Goal: Submit feedback/report problem: Submit feedback/report problem

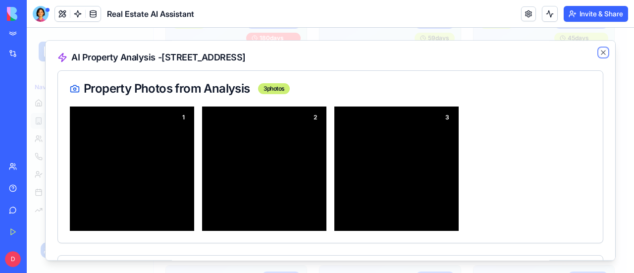
click at [599, 54] on icon "button" at bounding box center [603, 53] width 8 height 8
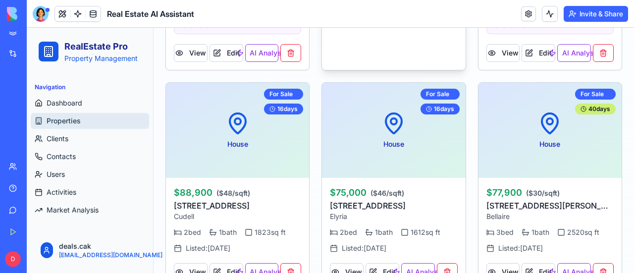
scroll to position [446, 0]
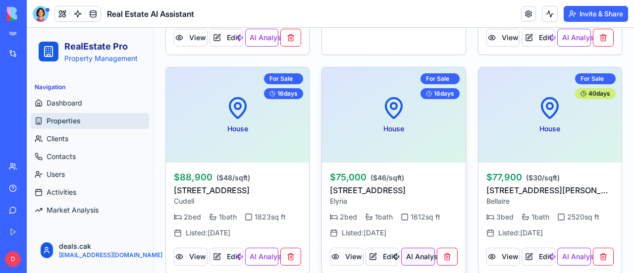
click at [417, 255] on button "AI Analysis" at bounding box center [418, 257] width 34 height 18
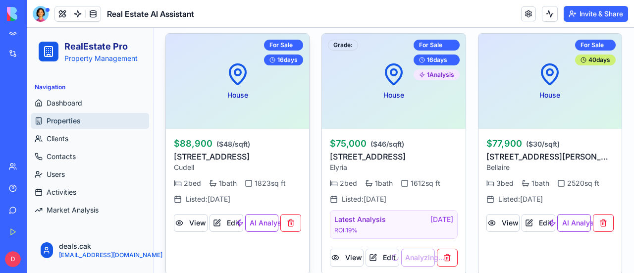
scroll to position [495, 0]
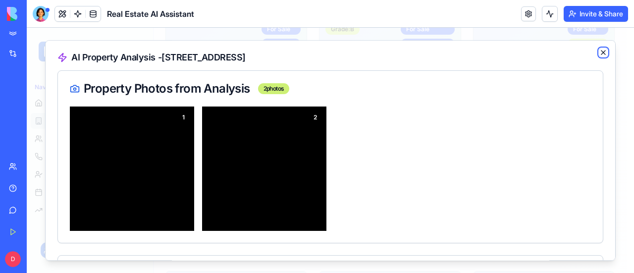
click at [599, 52] on icon "button" at bounding box center [603, 53] width 8 height 8
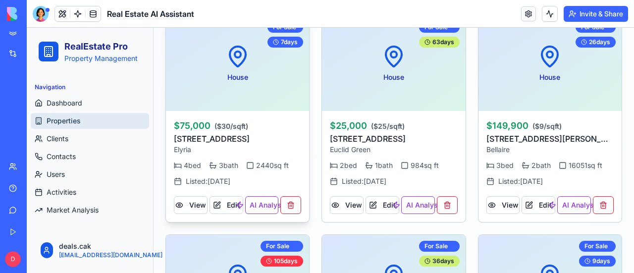
scroll to position [793, 0]
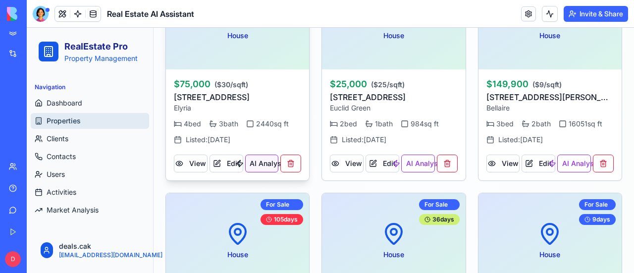
click at [260, 161] on button "AI Analysis" at bounding box center [262, 164] width 34 height 18
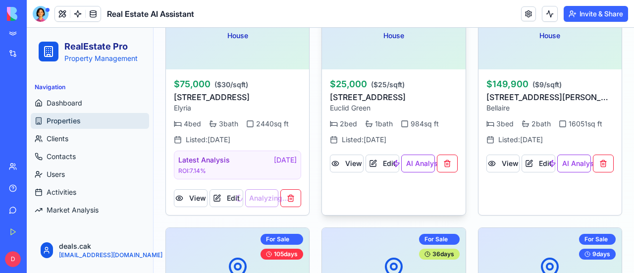
scroll to position [743, 0]
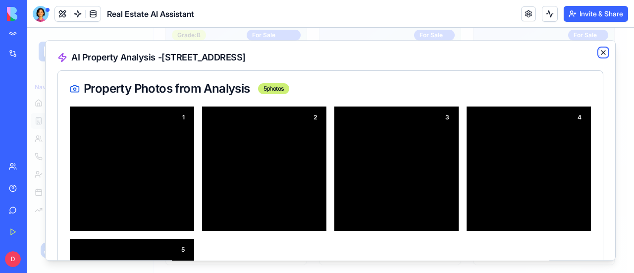
click at [599, 50] on icon "button" at bounding box center [603, 53] width 8 height 8
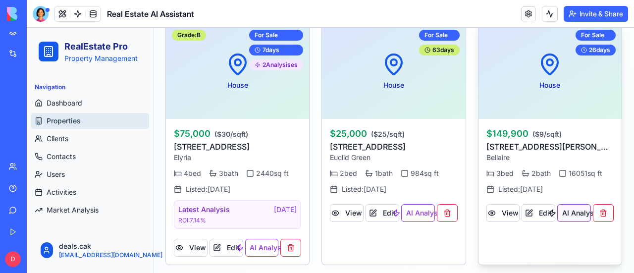
click at [571, 210] on button "AI Analysis" at bounding box center [574, 213] width 34 height 18
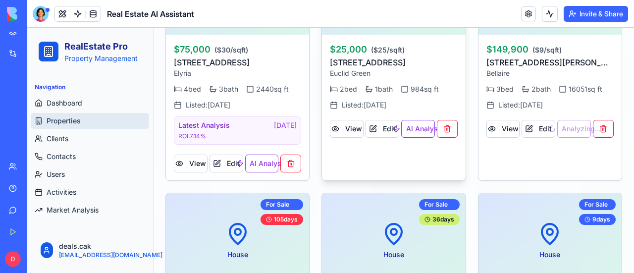
scroll to position [842, 0]
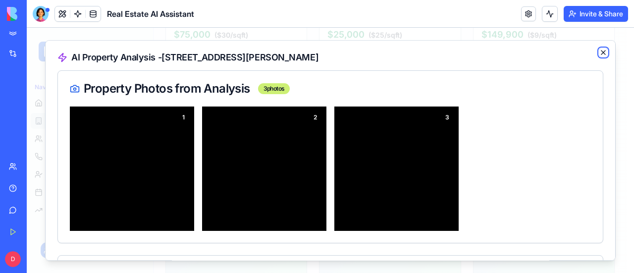
click at [599, 50] on icon "button" at bounding box center [603, 53] width 8 height 8
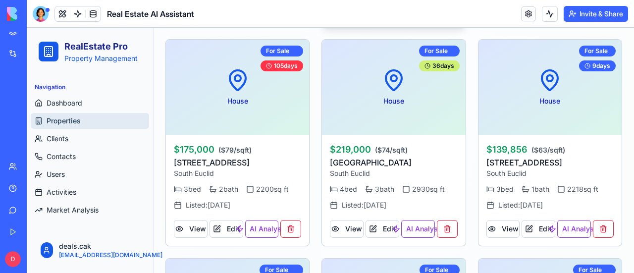
scroll to position [991, 0]
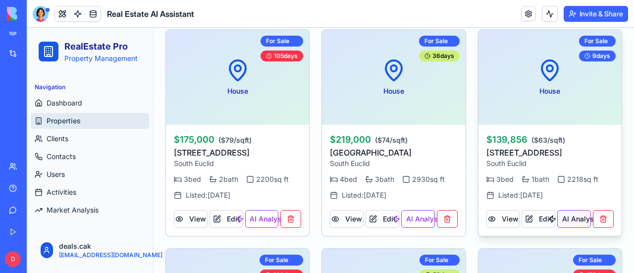
click at [569, 216] on button "AI Analysis" at bounding box center [574, 219] width 34 height 18
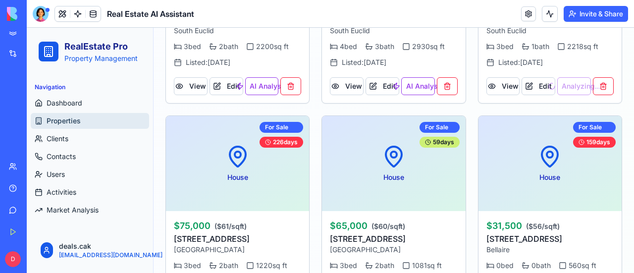
scroll to position [1139, 0]
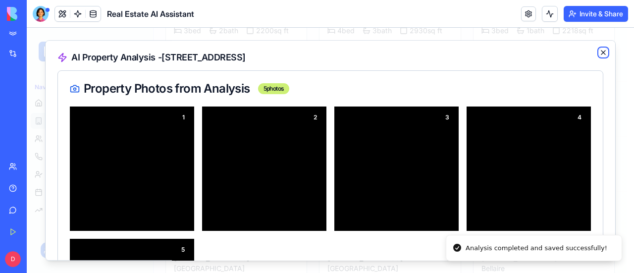
click at [601, 52] on icon "button" at bounding box center [603, 53] width 4 height 4
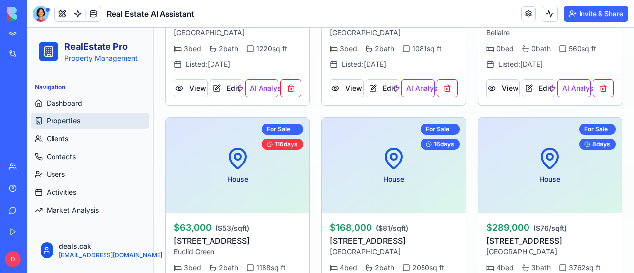
scroll to position [1486, 0]
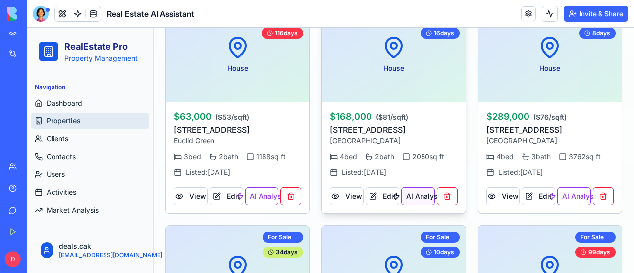
click at [414, 194] on button "AI Analysis" at bounding box center [418, 196] width 34 height 18
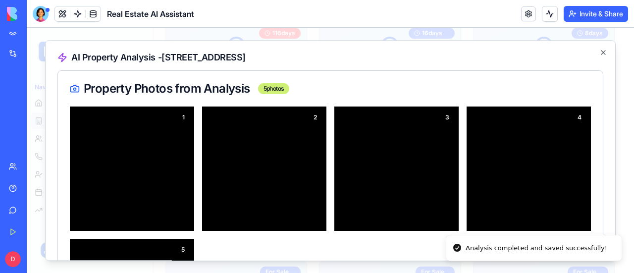
click at [591, 50] on div "AI Property Analysis - 25046 Buckthorn Rd, OH 44146 Property Photos from Analys…" at bounding box center [330, 150] width 571 height 221
click at [599, 52] on icon "button" at bounding box center [603, 53] width 8 height 8
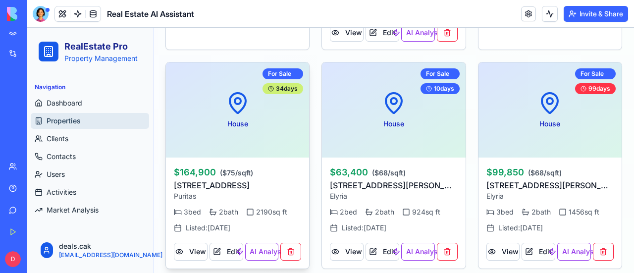
scroll to position [1734, 0]
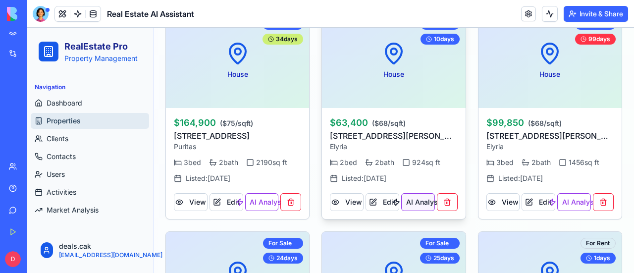
click at [407, 203] on button "AI Analysis" at bounding box center [418, 202] width 34 height 18
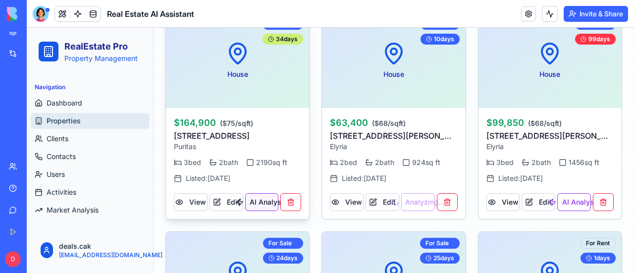
click at [265, 198] on button "AI Analysis" at bounding box center [262, 202] width 34 height 18
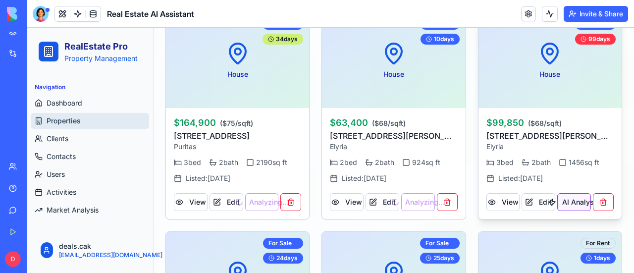
click at [571, 199] on button "AI Analysis" at bounding box center [574, 202] width 34 height 18
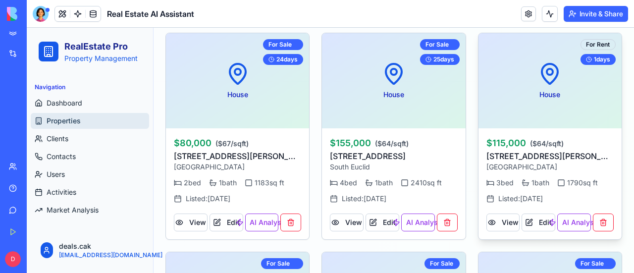
scroll to position [1981, 0]
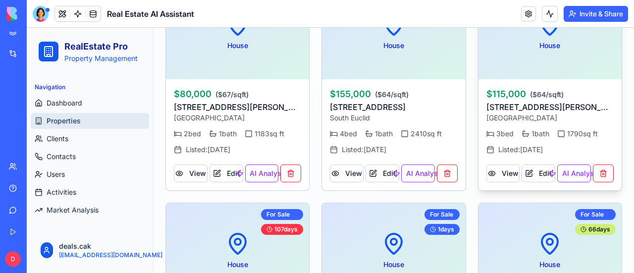
click at [572, 168] on button "AI Analysis" at bounding box center [574, 173] width 34 height 18
click at [411, 167] on button "AI Analysis" at bounding box center [418, 173] width 34 height 18
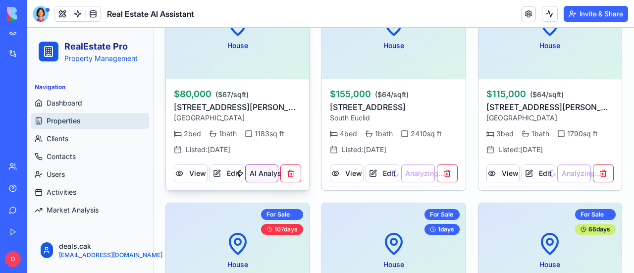
click at [260, 164] on button "AI Analysis" at bounding box center [262, 173] width 34 height 18
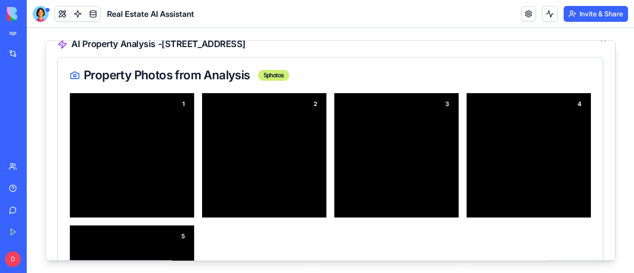
scroll to position [0, 0]
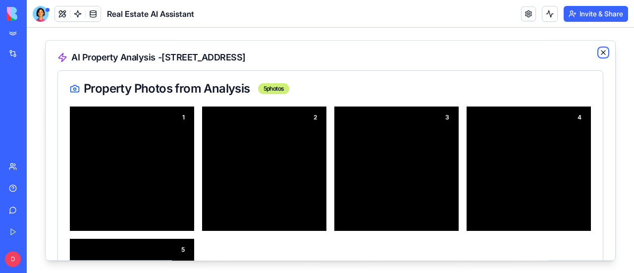
click at [599, 52] on icon "button" at bounding box center [603, 53] width 8 height 8
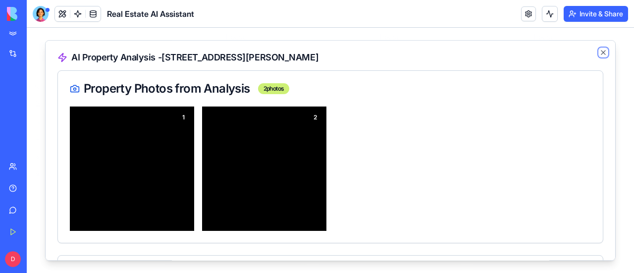
click at [599, 52] on icon "button" at bounding box center [603, 53] width 8 height 8
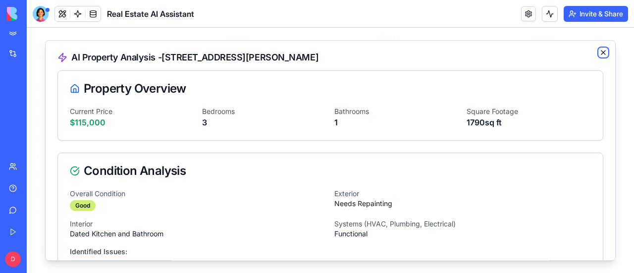
click at [599, 52] on icon "button" at bounding box center [603, 53] width 8 height 8
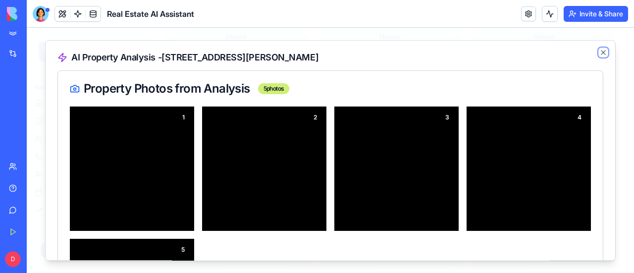
click at [599, 51] on icon "button" at bounding box center [603, 53] width 8 height 8
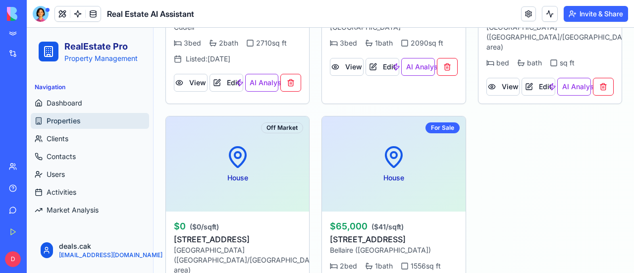
scroll to position [2615, 0]
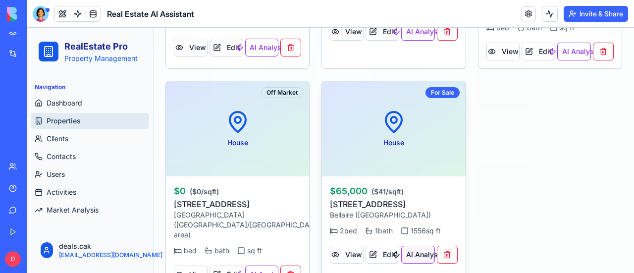
click at [417, 246] on button "AI Analysis" at bounding box center [418, 255] width 34 height 18
drag, startPoint x: 259, startPoint y: 241, endPoint x: 281, endPoint y: 232, distance: 24.5
click at [259, 266] on button "AI Analysis" at bounding box center [262, 275] width 34 height 18
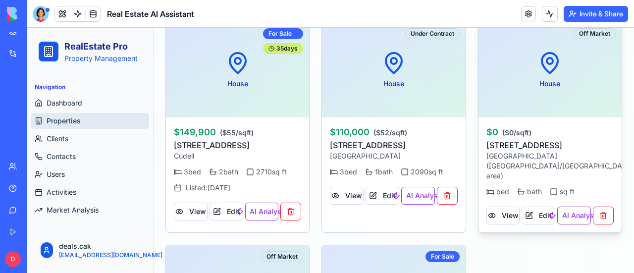
scroll to position [2466, 0]
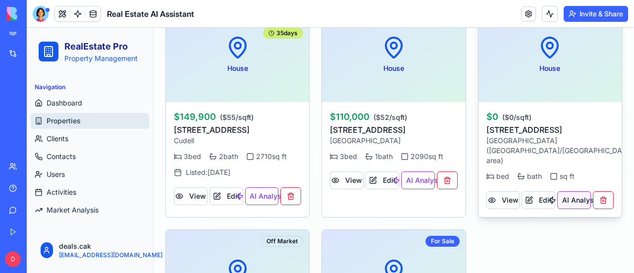
click at [575, 191] on button "AI Analysis" at bounding box center [574, 200] width 34 height 18
click at [413, 175] on button "AI Analysis" at bounding box center [418, 180] width 34 height 18
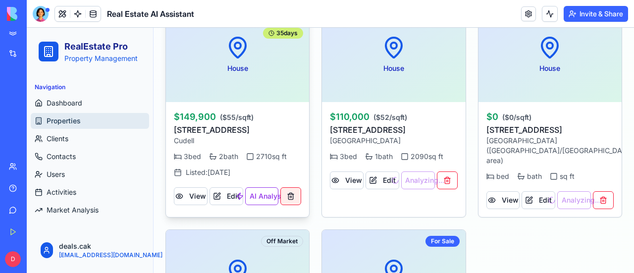
drag, startPoint x: 263, startPoint y: 190, endPoint x: 285, endPoint y: 190, distance: 22.8
click at [263, 190] on button "AI Analysis" at bounding box center [262, 196] width 34 height 18
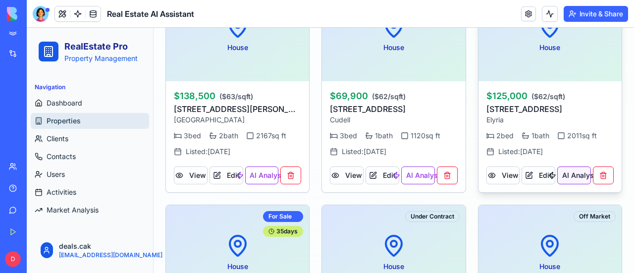
scroll to position [2218, 0]
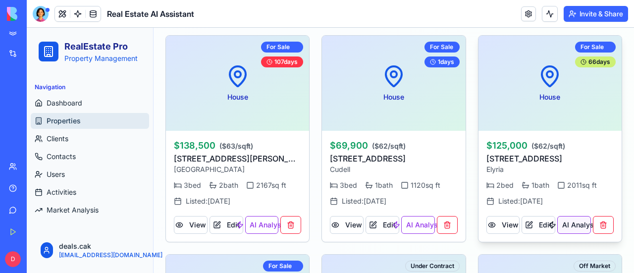
click at [567, 221] on button "AI Analysis" at bounding box center [574, 225] width 34 height 18
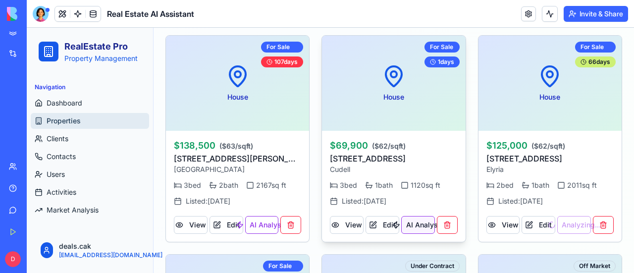
click at [409, 216] on button "AI Analysis" at bounding box center [418, 225] width 34 height 18
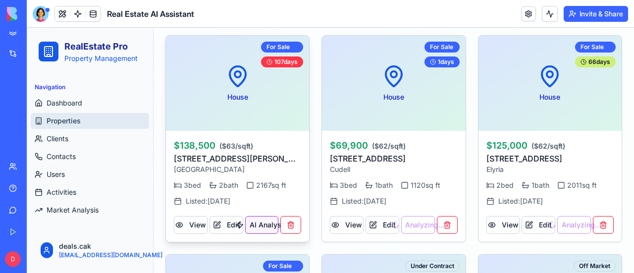
click at [265, 218] on button "AI Analysis" at bounding box center [262, 225] width 34 height 18
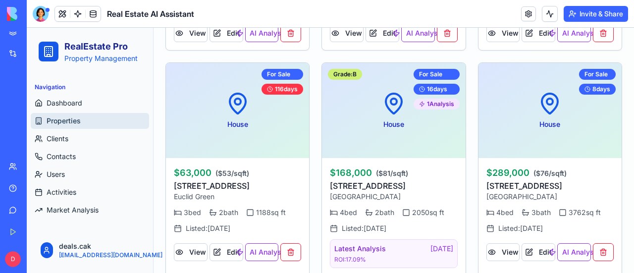
scroll to position [1426, 0]
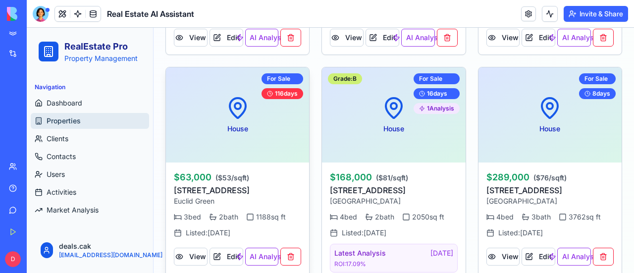
click at [265, 253] on button "AI Analysis" at bounding box center [262, 257] width 34 height 18
click at [575, 248] on button "AI Analysis" at bounding box center [574, 257] width 34 height 18
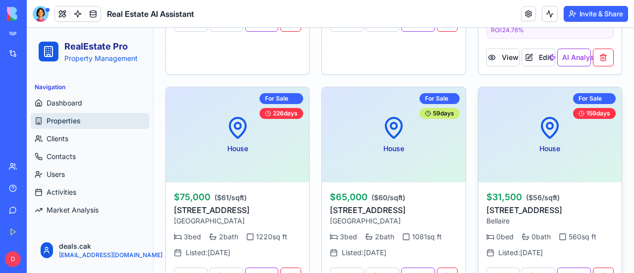
scroll to position [1277, 0]
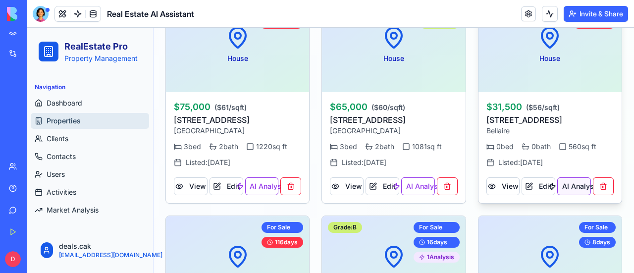
click at [569, 186] on button "AI Analysis" at bounding box center [574, 186] width 34 height 18
click at [413, 184] on button "AI Analysis" at bounding box center [418, 186] width 34 height 18
click at [266, 183] on button "AI Analysis" at bounding box center [262, 186] width 34 height 18
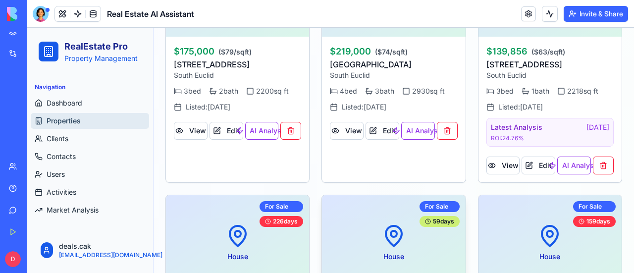
scroll to position [980, 0]
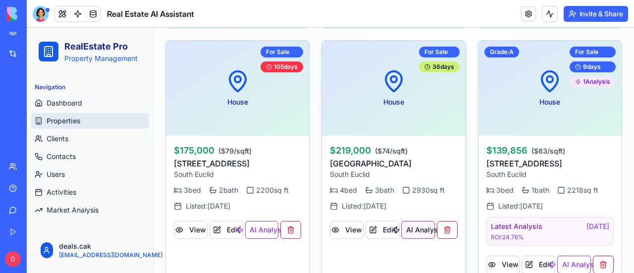
click at [403, 224] on button "AI Analysis" at bounding box center [418, 230] width 34 height 18
click at [268, 223] on button "AI Analysis" at bounding box center [262, 230] width 34 height 18
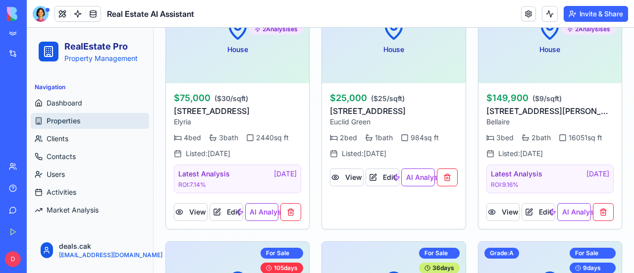
scroll to position [782, 0]
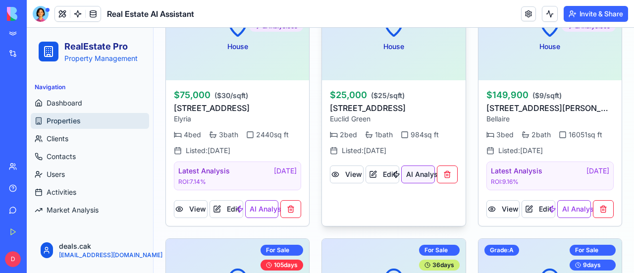
click at [418, 171] on button "AI Analysis" at bounding box center [418, 174] width 34 height 18
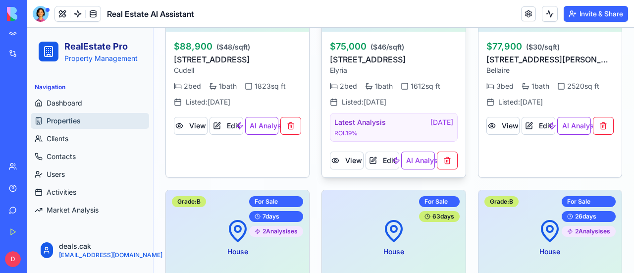
scroll to position [584, 0]
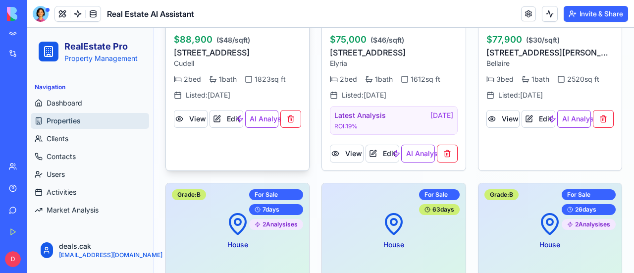
click at [263, 118] on button "AI Analysis" at bounding box center [262, 119] width 34 height 18
click at [565, 120] on button "AI Analysis" at bounding box center [574, 119] width 34 height 18
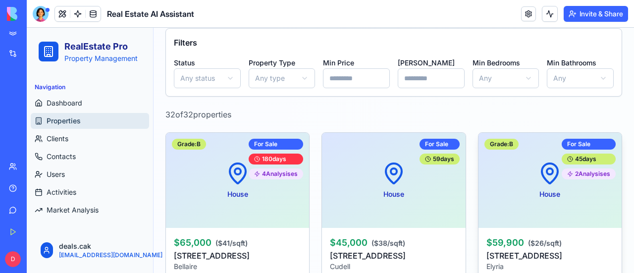
scroll to position [237, 0]
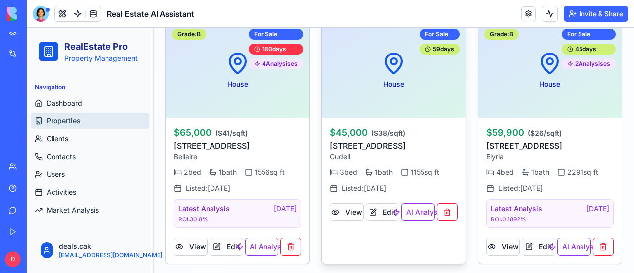
click at [419, 210] on button "AI Analysis" at bounding box center [418, 212] width 34 height 18
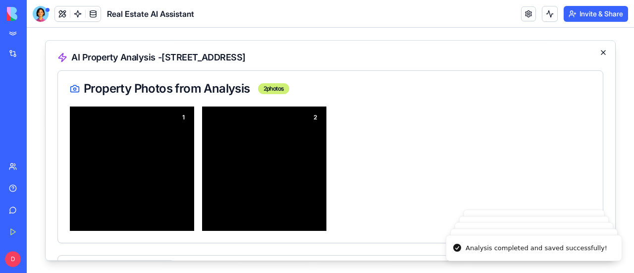
scroll to position [1756, 0]
click at [599, 50] on icon "button" at bounding box center [603, 53] width 8 height 8
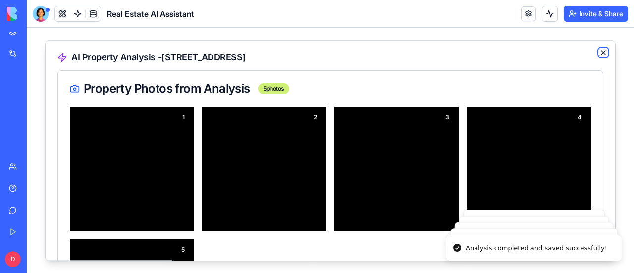
click at [601, 52] on icon "button" at bounding box center [603, 53] width 4 height 4
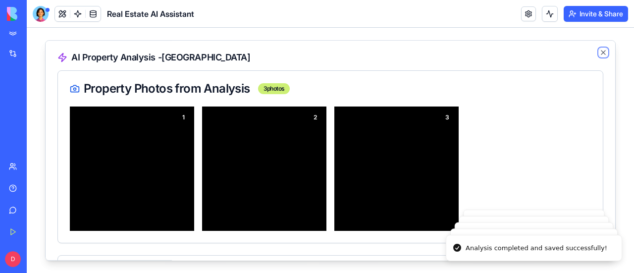
click at [601, 52] on icon "button" at bounding box center [603, 53] width 4 height 4
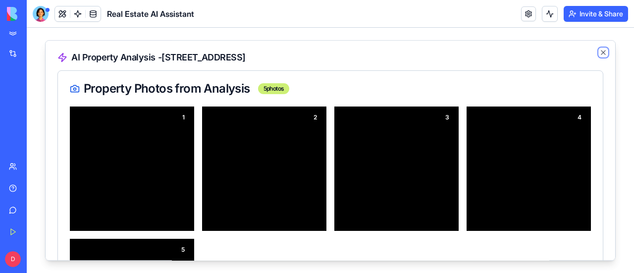
click at [601, 52] on icon "button" at bounding box center [603, 53] width 4 height 4
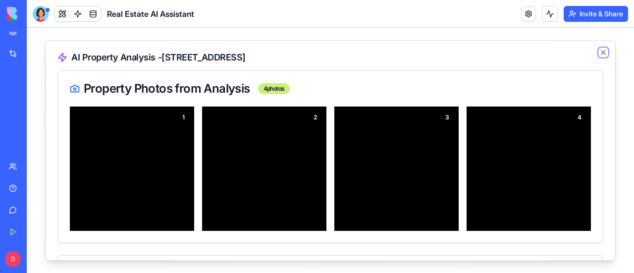
click at [601, 52] on icon "button" at bounding box center [603, 53] width 4 height 4
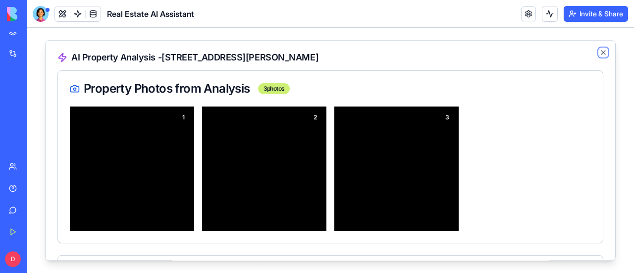
click at [601, 52] on icon "button" at bounding box center [603, 53] width 4 height 4
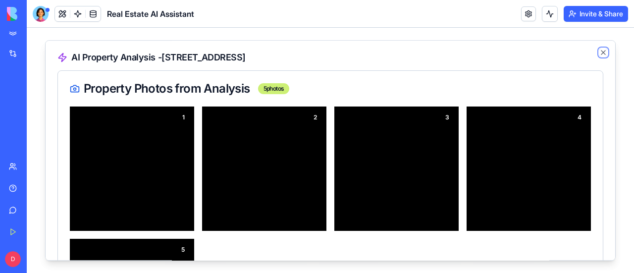
click at [601, 52] on icon "button" at bounding box center [603, 53] width 4 height 4
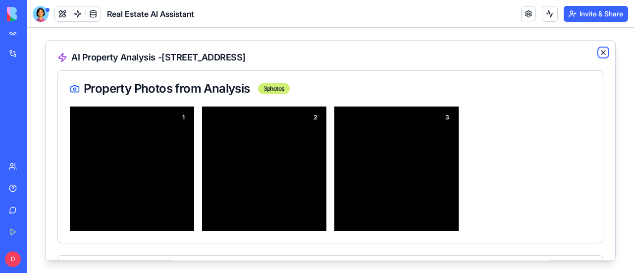
click at [601, 52] on icon "button" at bounding box center [603, 53] width 4 height 4
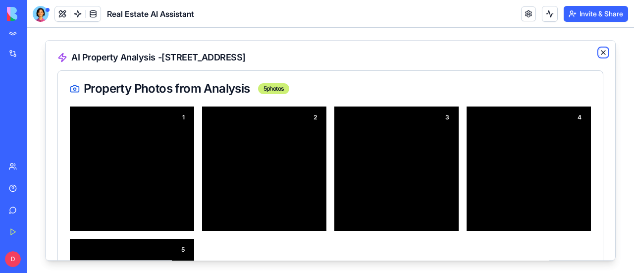
click at [599, 52] on icon "button" at bounding box center [603, 53] width 8 height 8
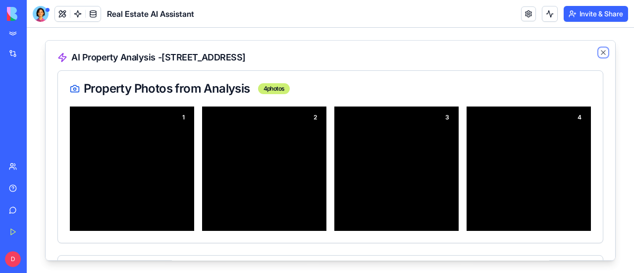
click at [599, 52] on icon "button" at bounding box center [603, 53] width 8 height 8
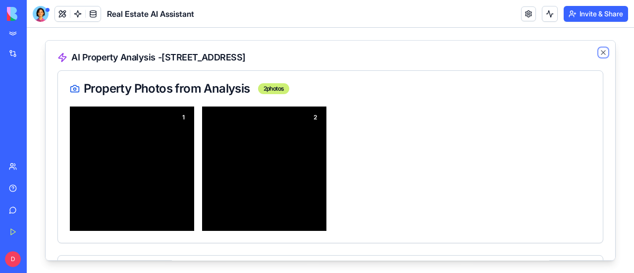
click at [599, 52] on icon "button" at bounding box center [603, 53] width 8 height 8
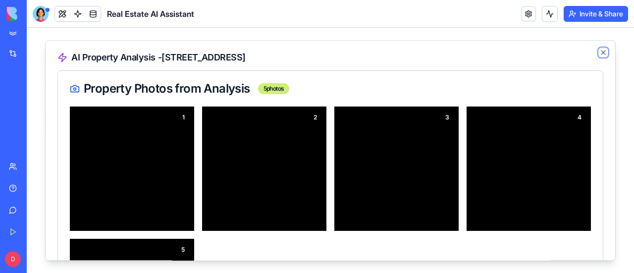
click at [599, 52] on icon "button" at bounding box center [603, 53] width 8 height 8
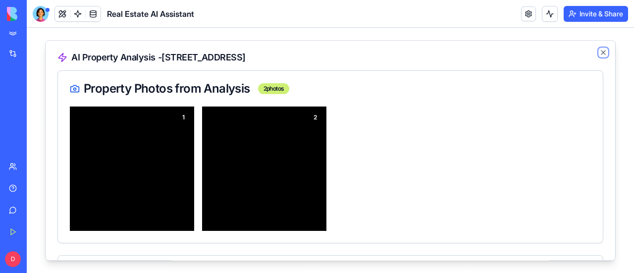
click at [599, 52] on icon "button" at bounding box center [603, 53] width 8 height 8
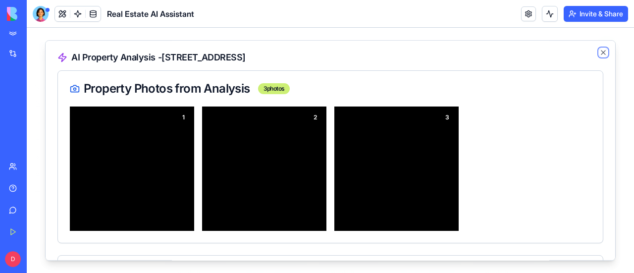
click at [599, 52] on icon "button" at bounding box center [603, 53] width 8 height 8
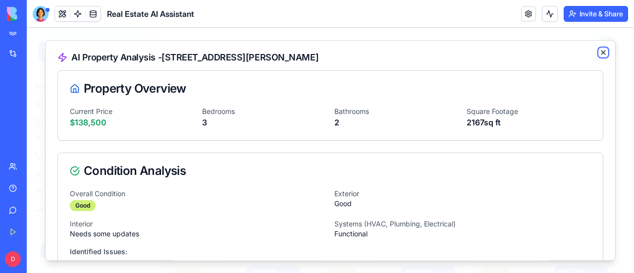
click at [601, 51] on icon "button" at bounding box center [603, 53] width 4 height 4
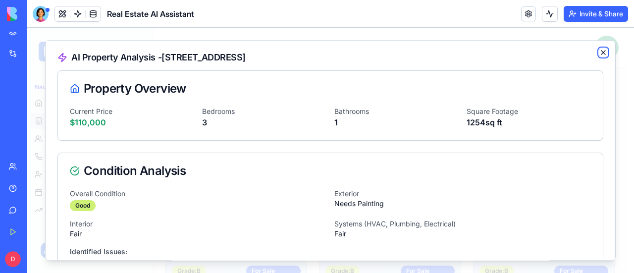
click at [599, 53] on icon "button" at bounding box center [603, 53] width 8 height 8
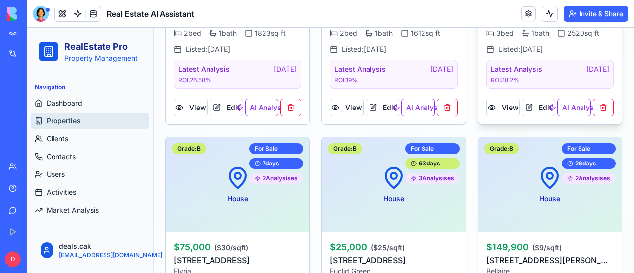
scroll to position [644, 0]
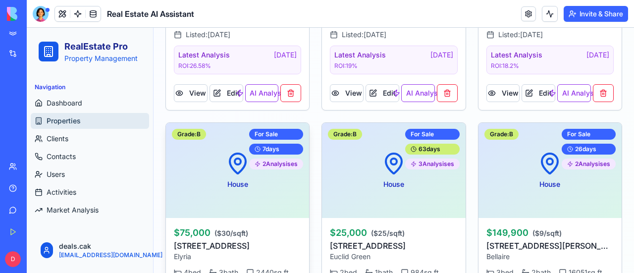
click at [196, 181] on div "House For Sale 7 days 2 Analysis es Grade: B" at bounding box center [237, 170] width 143 height 95
click at [281, 227] on p "$75,000 ( $30 /sqft)" at bounding box center [237, 233] width 127 height 14
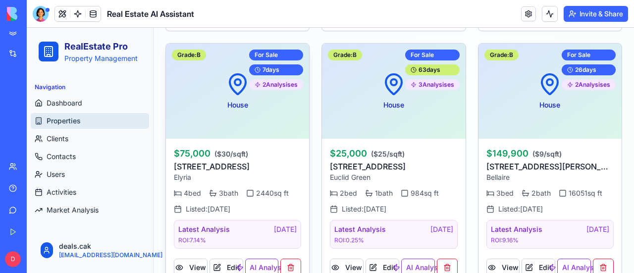
scroll to position [743, 0]
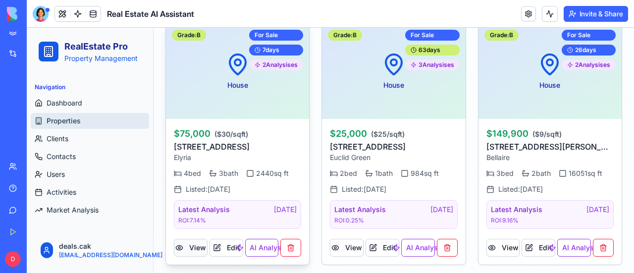
click at [192, 245] on button "View" at bounding box center [191, 248] width 34 height 18
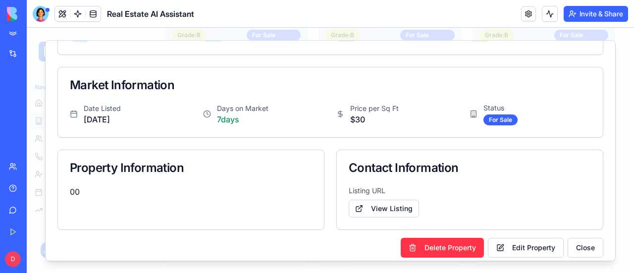
scroll to position [548, 0]
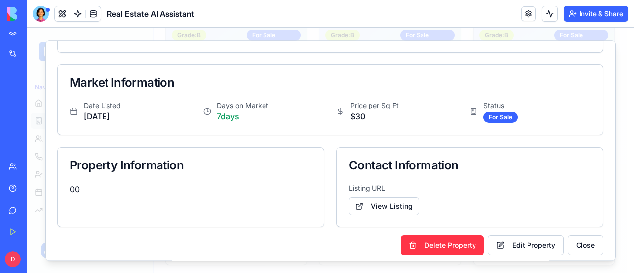
click at [585, 236] on button "Close" at bounding box center [586, 245] width 36 height 20
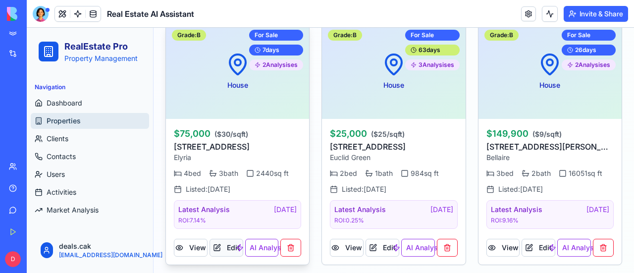
click at [222, 244] on button "Edit" at bounding box center [227, 248] width 34 height 18
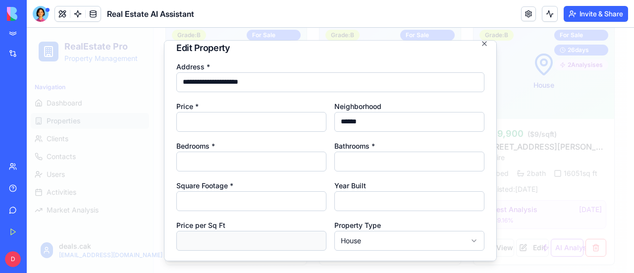
scroll to position [0, 0]
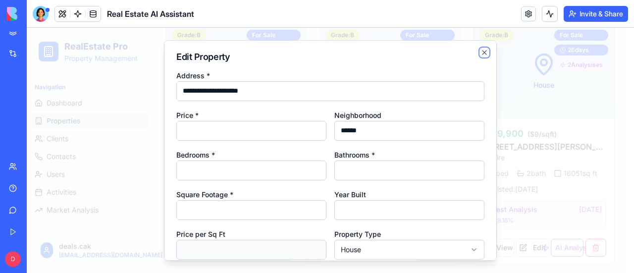
click at [482, 52] on icon "button" at bounding box center [484, 53] width 4 height 4
type input "**********"
type input "*"
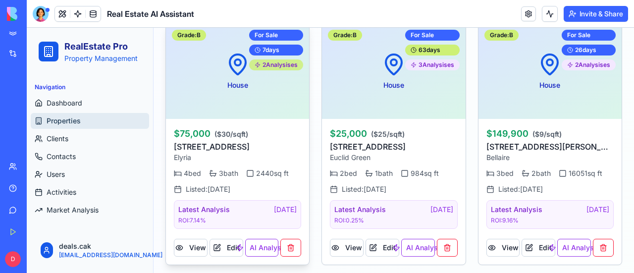
click at [281, 64] on div "2 Analysis es" at bounding box center [276, 64] width 54 height 11
click at [233, 205] on div "Latest Analysis 12.9.2025" at bounding box center [237, 210] width 118 height 10
click at [221, 213] on div "Latest Analysis 12.9.2025 ROI: 7.14 %" at bounding box center [237, 214] width 127 height 29
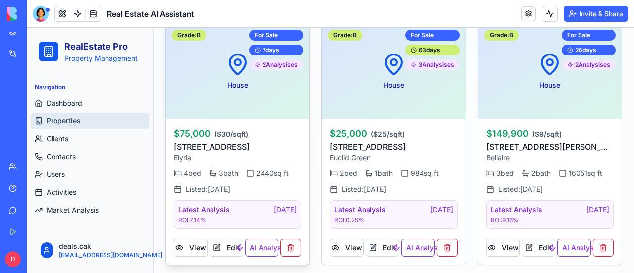
click at [221, 213] on div "Latest Analysis 12.9.2025 ROI: 7.14 %" at bounding box center [237, 214] width 127 height 29
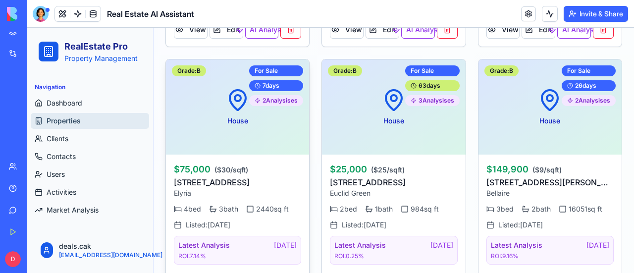
scroll to position [694, 0]
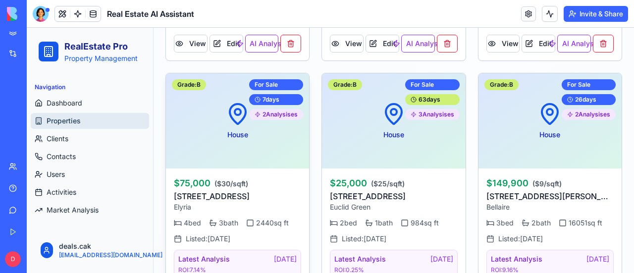
click at [199, 139] on div "House For Sale 7 days 2 Analysis es Grade: B" at bounding box center [237, 120] width 143 height 95
click at [285, 190] on p "915 East Ave, OH 44035" at bounding box center [237, 196] width 127 height 12
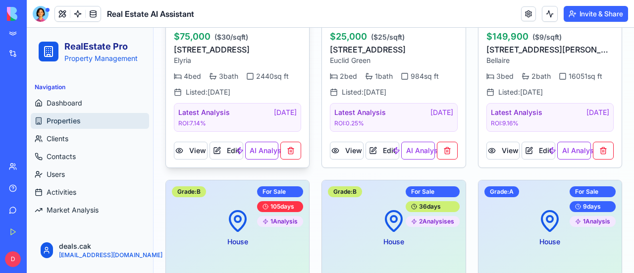
scroll to position [842, 0]
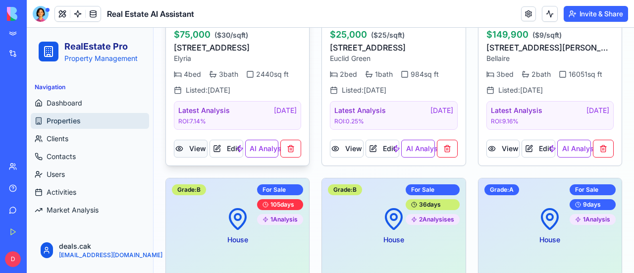
click at [202, 144] on button "View" at bounding box center [191, 149] width 34 height 18
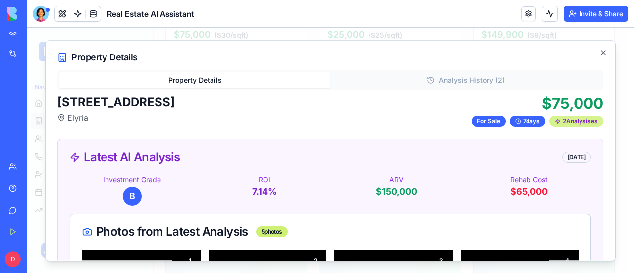
click at [558, 122] on div "2 Analysis es" at bounding box center [576, 121] width 54 height 11
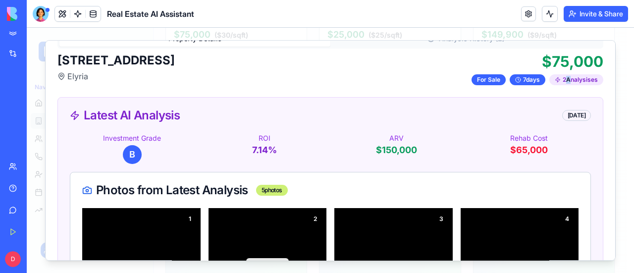
scroll to position [3, 0]
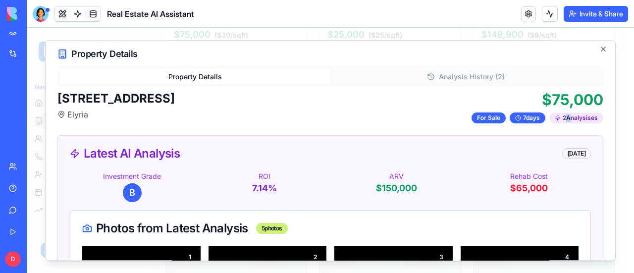
drag, startPoint x: 195, startPoint y: 98, endPoint x: 56, endPoint y: 98, distance: 138.7
click at [56, 98] on div "Property Details Property Details Analysis History ( 2 ) 915 East Ave, OH 44035…" at bounding box center [330, 150] width 571 height 221
copy h2 "915 East Ave, OH 44035"
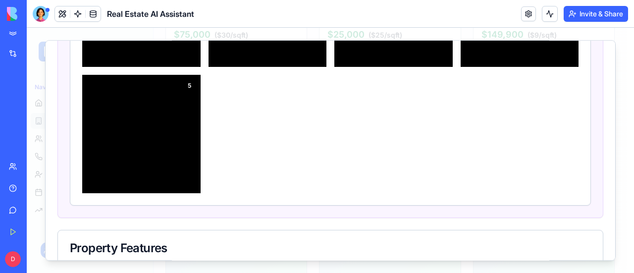
scroll to position [202, 0]
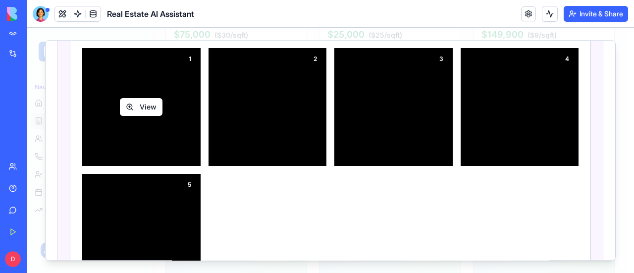
click at [154, 105] on button "View" at bounding box center [141, 107] width 43 height 18
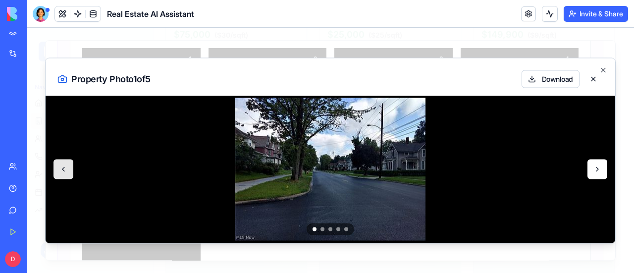
click at [605, 172] on button at bounding box center [598, 170] width 20 height 20
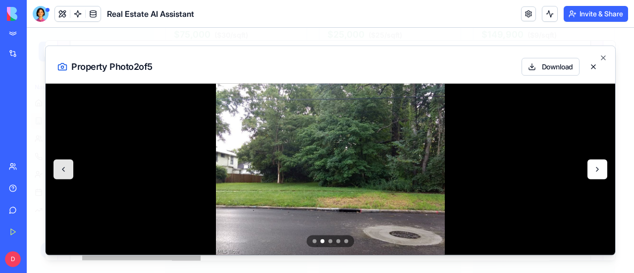
click at [605, 172] on button at bounding box center [598, 170] width 20 height 20
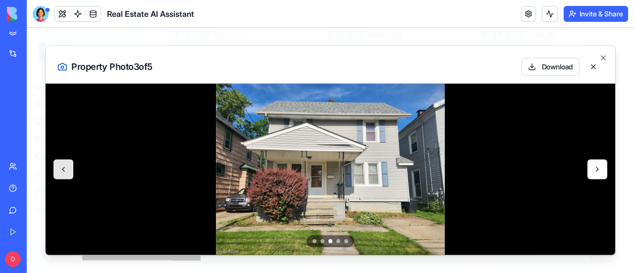
click at [605, 172] on button at bounding box center [598, 170] width 20 height 20
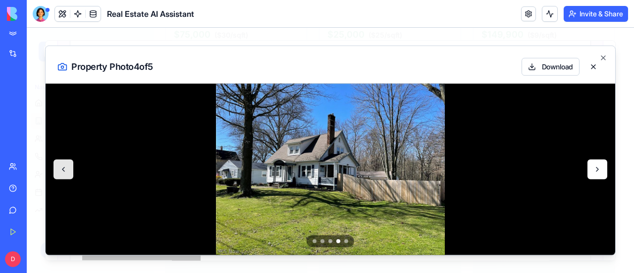
click at [605, 172] on button at bounding box center [598, 170] width 20 height 20
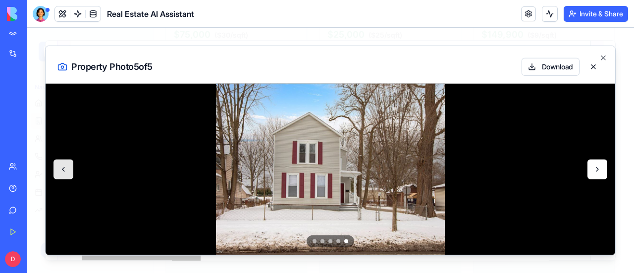
click at [605, 172] on button at bounding box center [598, 170] width 20 height 20
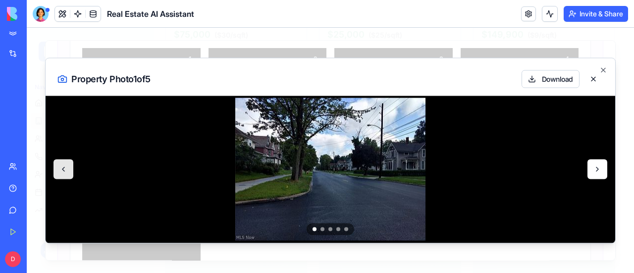
click at [605, 172] on button at bounding box center [598, 170] width 20 height 20
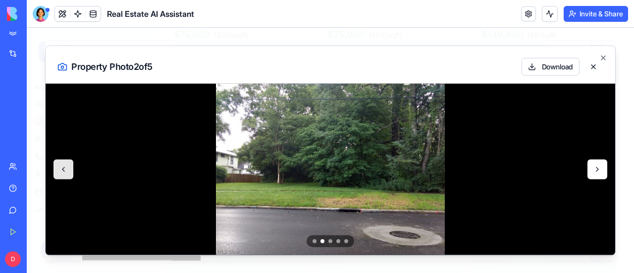
click at [605, 172] on button at bounding box center [598, 170] width 20 height 20
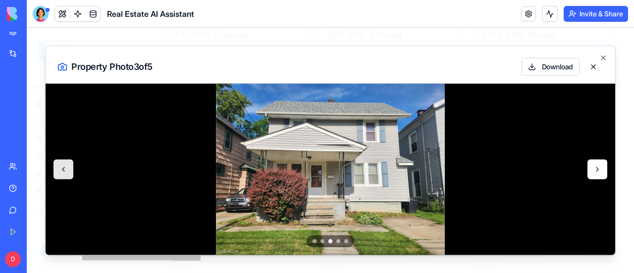
click at [605, 172] on button at bounding box center [598, 170] width 20 height 20
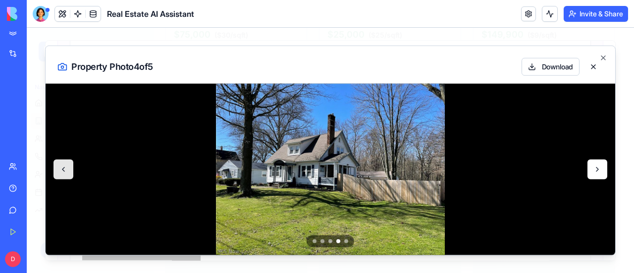
click at [605, 172] on button at bounding box center [598, 170] width 20 height 20
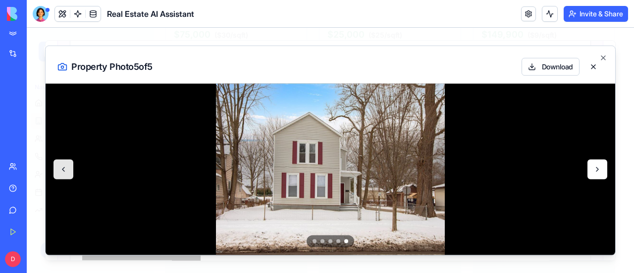
click at [605, 172] on button at bounding box center [598, 170] width 20 height 20
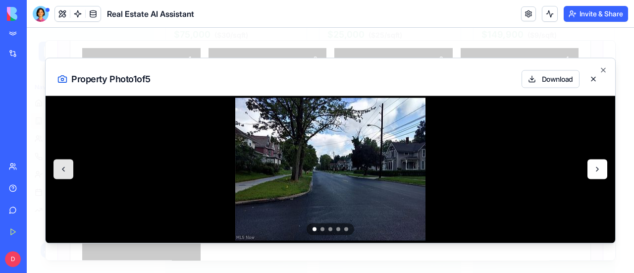
click at [605, 172] on button at bounding box center [598, 170] width 20 height 20
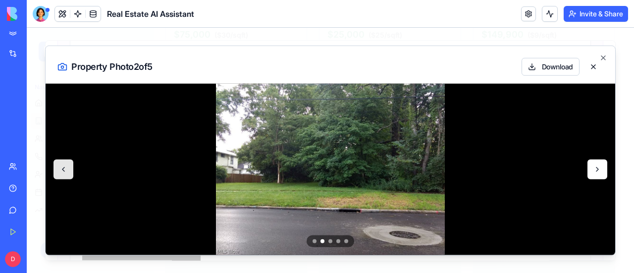
click at [605, 172] on button at bounding box center [598, 170] width 20 height 20
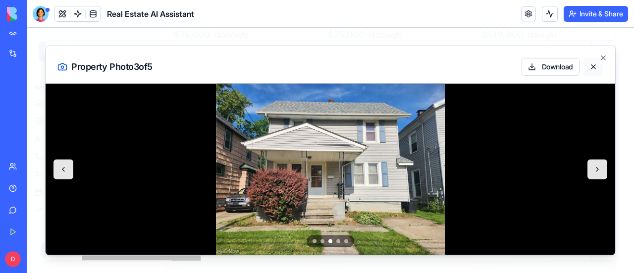
click at [595, 68] on button at bounding box center [594, 66] width 20 height 18
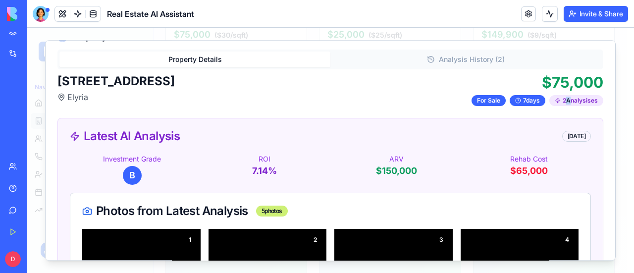
scroll to position [0, 0]
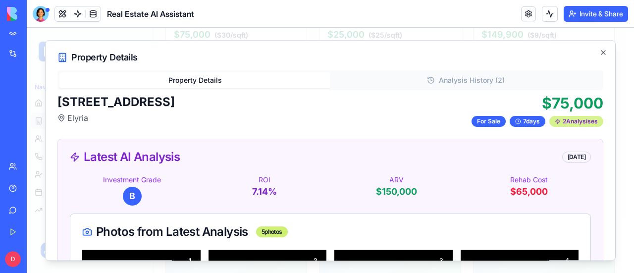
click at [568, 122] on div "2 Analysis es" at bounding box center [576, 121] width 54 height 11
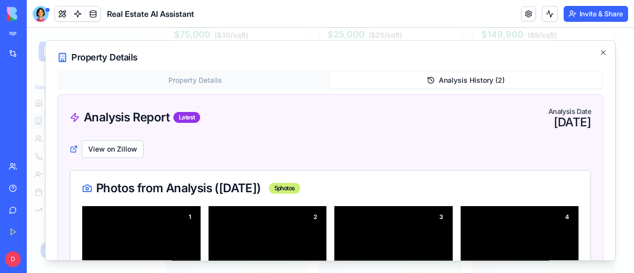
click at [470, 76] on button "Analysis History ( 2 )" at bounding box center [465, 80] width 271 height 16
click at [188, 114] on div "Latest" at bounding box center [186, 117] width 27 height 11
click at [599, 53] on icon "button" at bounding box center [603, 53] width 8 height 8
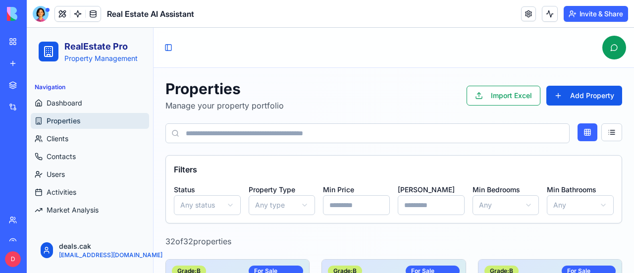
click at [92, 13] on div "BETA" at bounding box center [88, 14] width 24 height 14
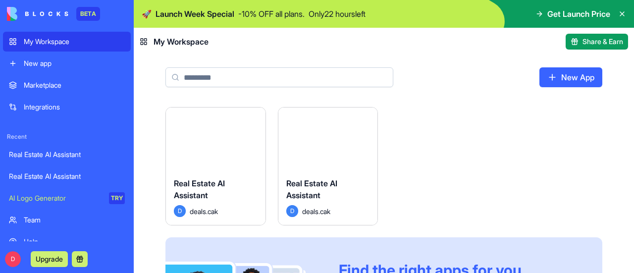
click at [477, 90] on div "New App" at bounding box center [384, 81] width 500 height 52
click at [623, 14] on icon at bounding box center [622, 14] width 4 height 4
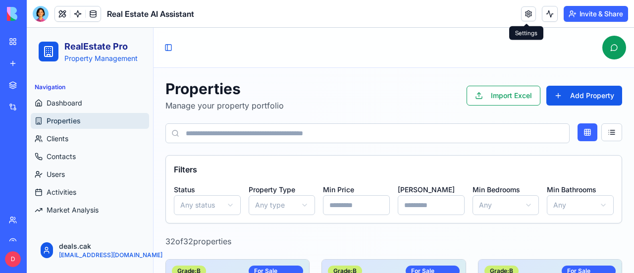
click at [529, 15] on link at bounding box center [528, 13] width 15 height 15
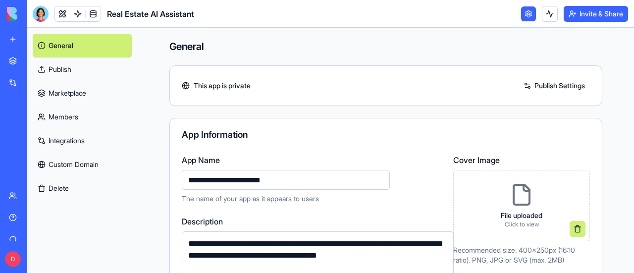
scroll to position [53, 0]
click at [43, 194] on link "Help" at bounding box center [23, 188] width 40 height 20
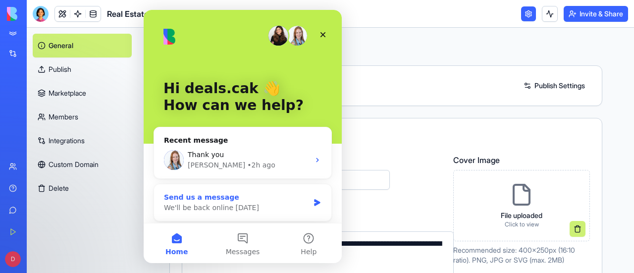
click at [219, 199] on div "Send us a message" at bounding box center [236, 197] width 145 height 10
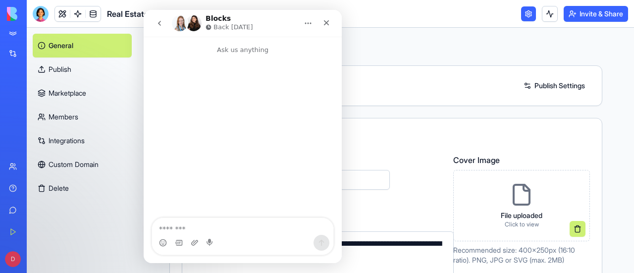
click at [250, 234] on textarea "Message…" at bounding box center [242, 226] width 181 height 17
type textarea "**********"
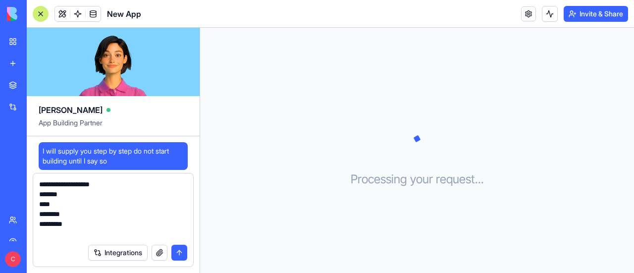
scroll to position [73, 0]
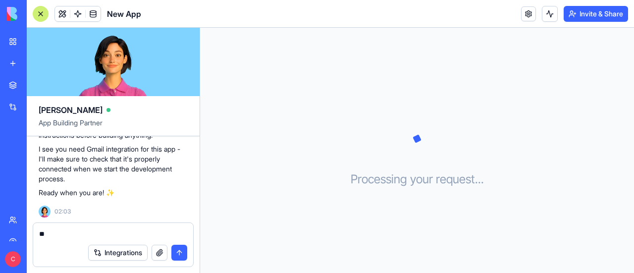
type textarea "*"
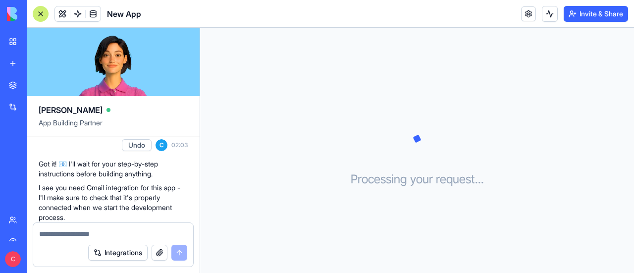
scroll to position [0, 0]
